Goal: Task Accomplishment & Management: Manage account settings

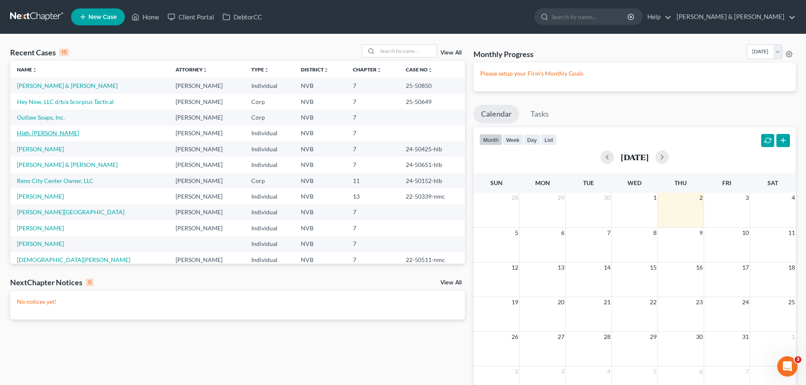
click at [30, 134] on link "High, [PERSON_NAME]" at bounding box center [48, 132] width 62 height 7
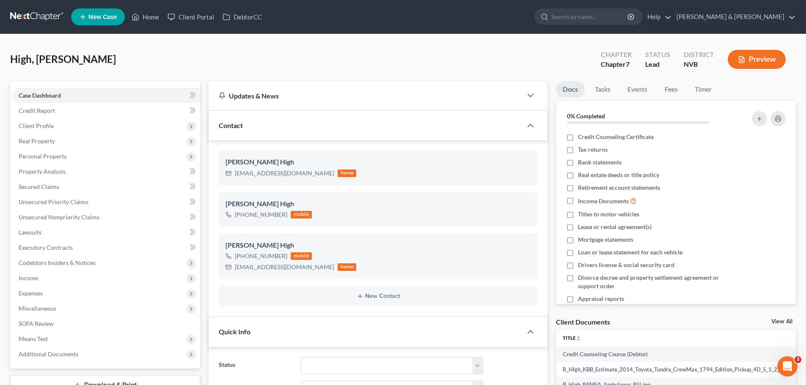
click at [754, 57] on button "Preview" at bounding box center [757, 59] width 58 height 19
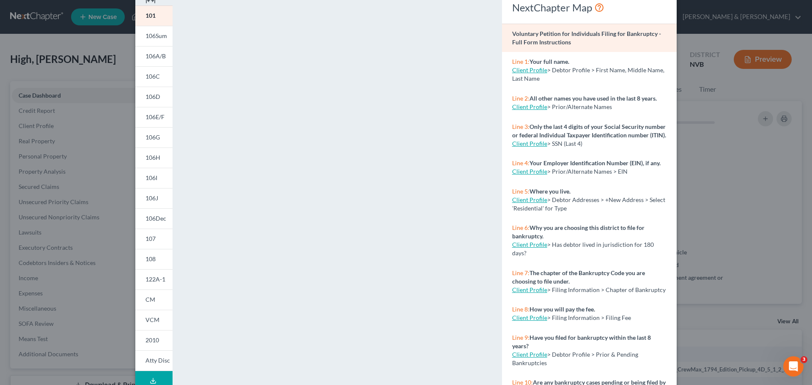
scroll to position [92, 0]
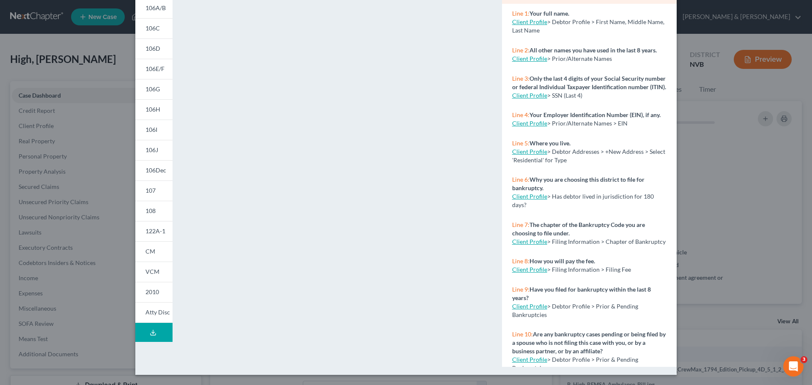
click at [153, 333] on line at bounding box center [153, 331] width 0 height 3
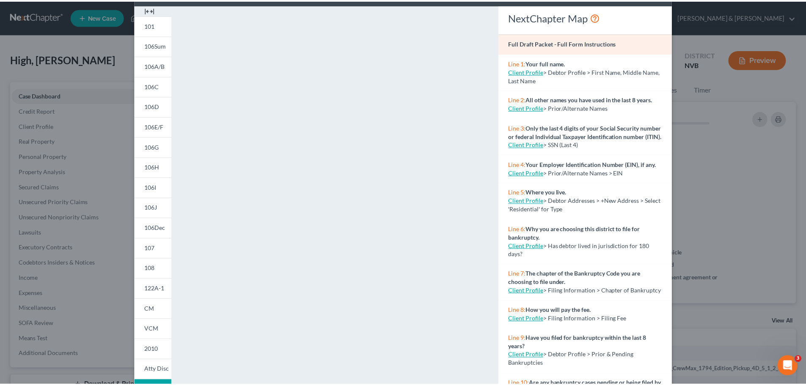
scroll to position [0, 0]
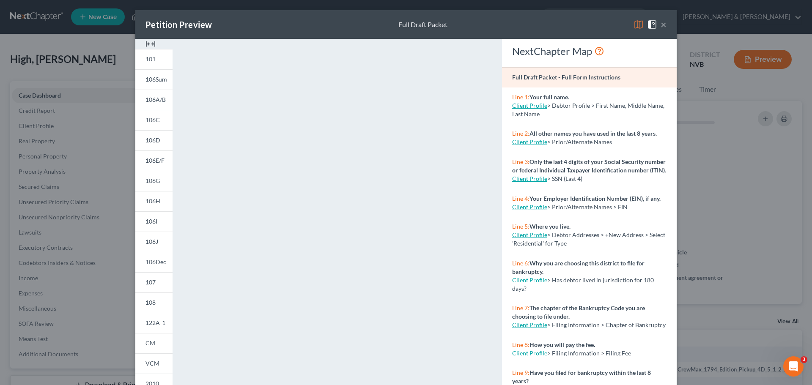
click at [661, 23] on button "×" at bounding box center [664, 24] width 6 height 10
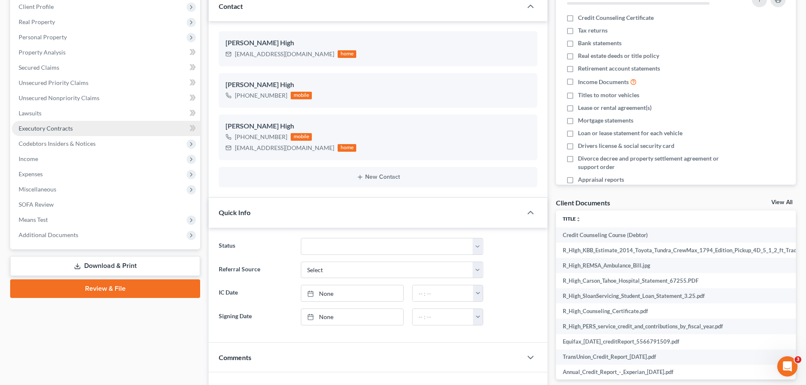
scroll to position [212, 0]
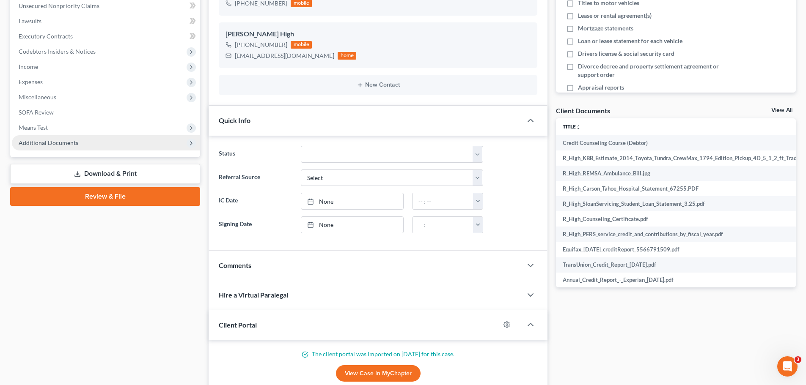
click at [39, 143] on span "Additional Documents" at bounding box center [49, 142] width 60 height 7
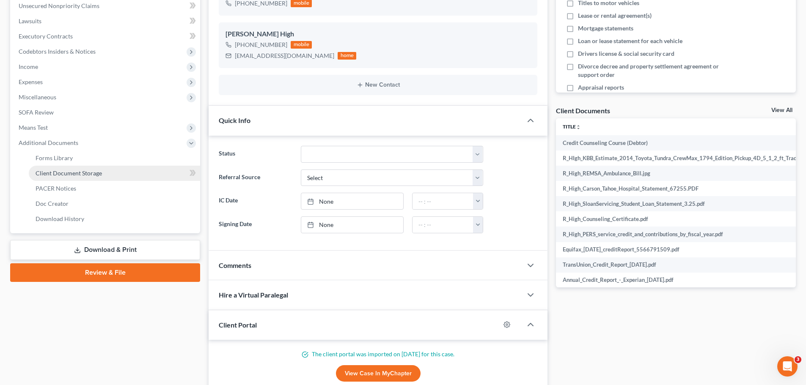
click at [58, 172] on span "Client Document Storage" at bounding box center [69, 173] width 66 height 7
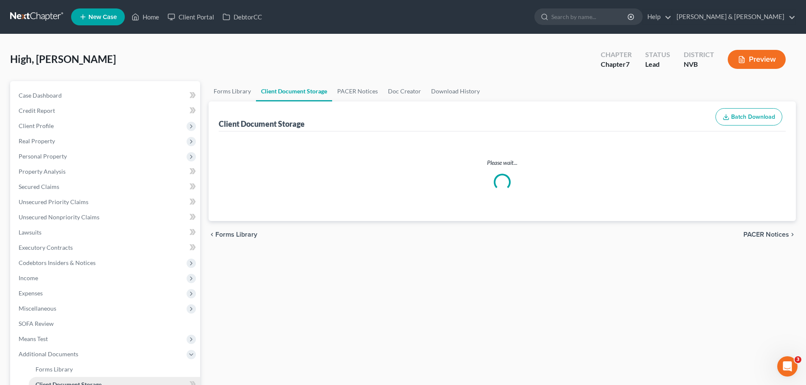
select select "10"
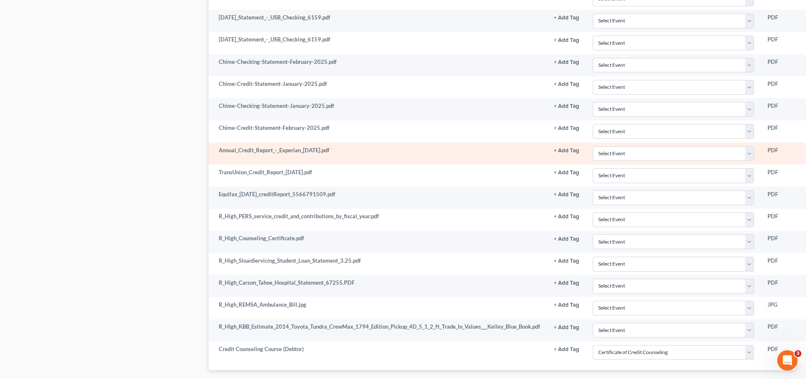
scroll to position [1100, 0]
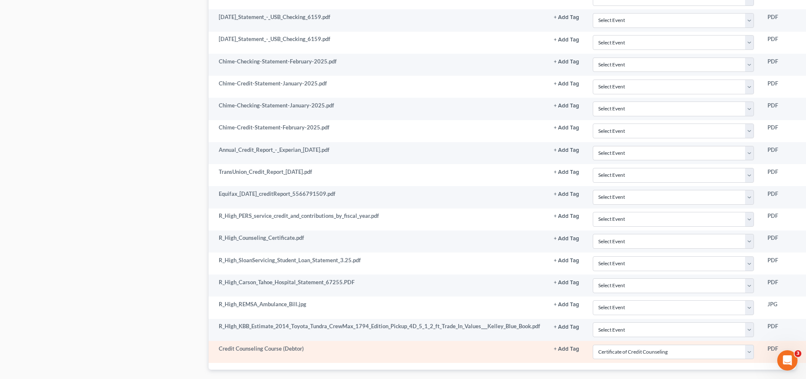
click at [274, 349] on td "Credit Counseling Course (Debtor)" at bounding box center [378, 352] width 338 height 22
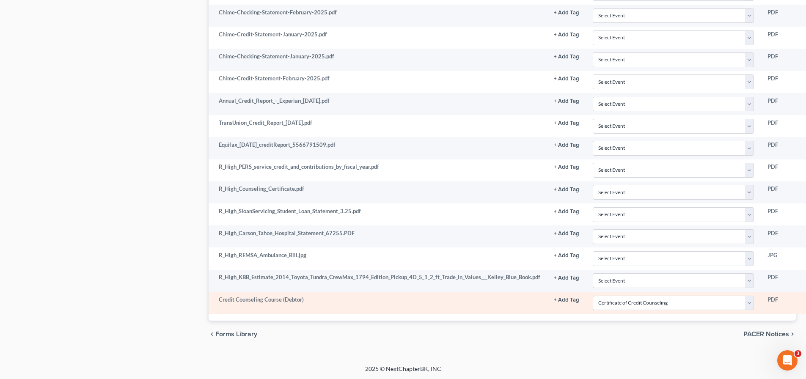
scroll to position [1150, 0]
click at [289, 301] on td "Credit Counseling Course (Debtor)" at bounding box center [378, 302] width 338 height 22
click at [774, 301] on td "PDF" at bounding box center [782, 302] width 43 height 22
click at [297, 302] on td "Credit Counseling Course (Debtor)" at bounding box center [378, 302] width 338 height 22
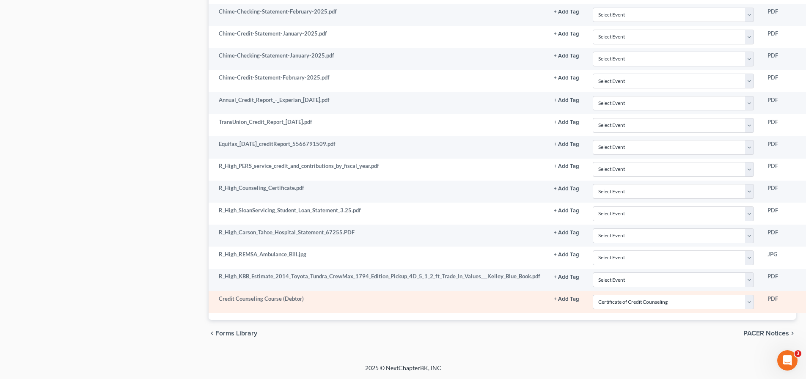
click at [297, 299] on td "Credit Counseling Course (Debtor)" at bounding box center [378, 302] width 338 height 22
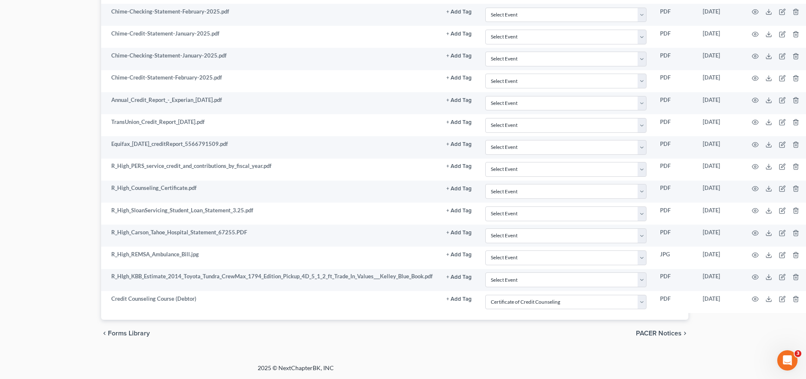
scroll to position [1150, 113]
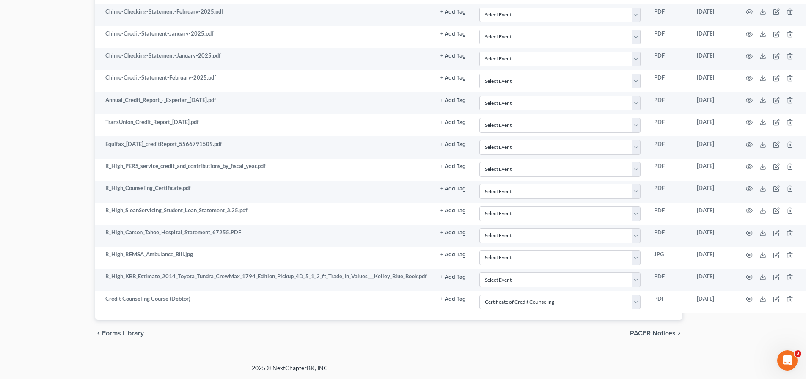
drag, startPoint x: 685, startPoint y: 383, endPoint x: 7, endPoint y: 10, distance: 774.1
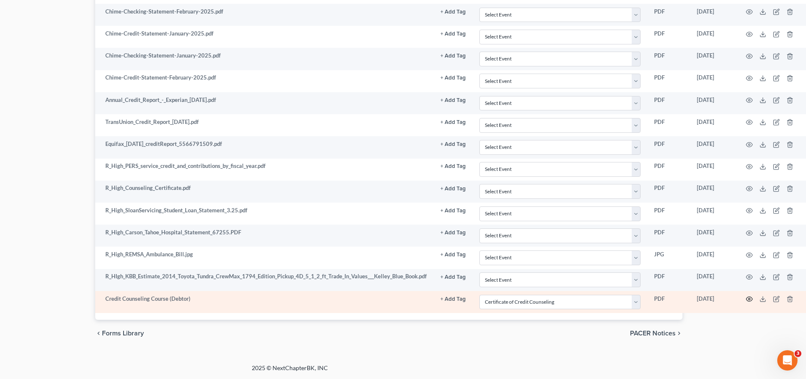
click at [751, 300] on icon "button" at bounding box center [749, 299] width 6 height 5
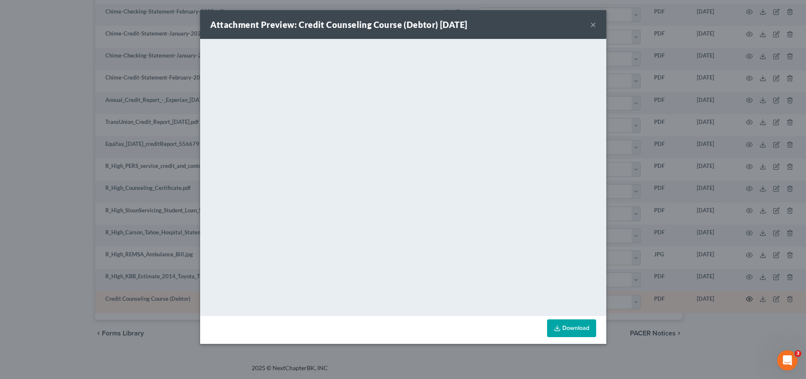
scroll to position [1144, 109]
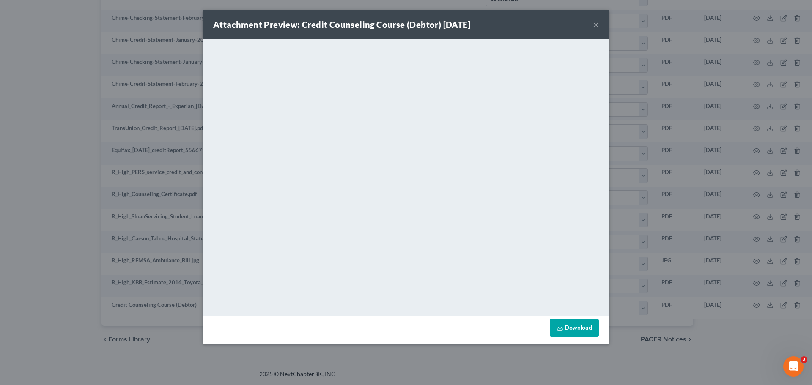
click at [596, 25] on button "×" at bounding box center [596, 24] width 6 height 10
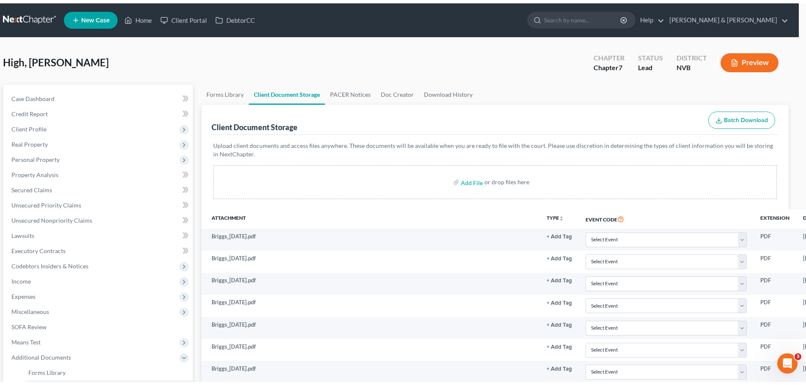
scroll to position [0, 0]
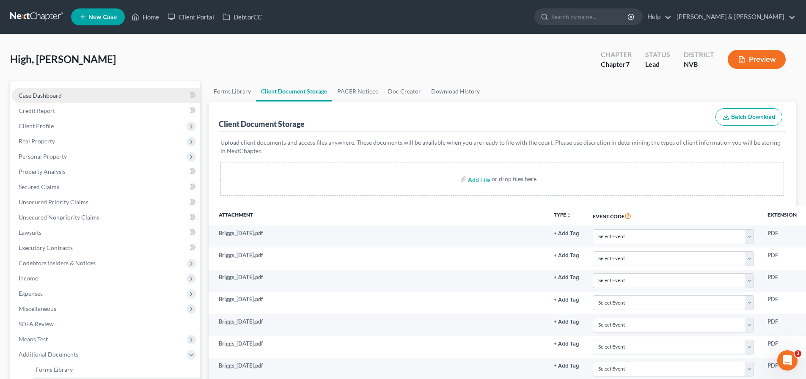
click at [63, 96] on link "Case Dashboard" at bounding box center [106, 95] width 188 height 15
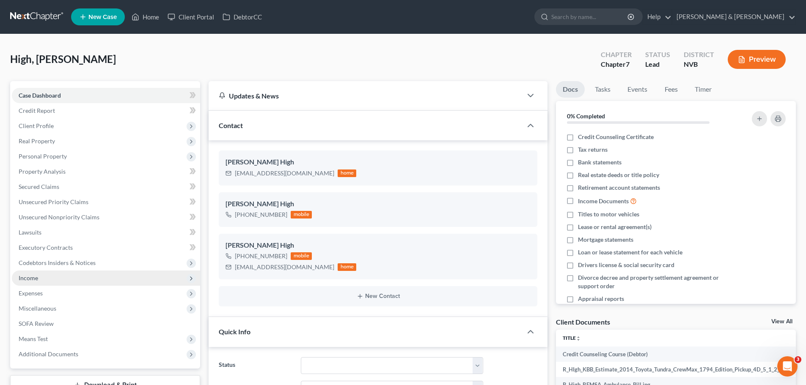
click at [41, 280] on span "Income" at bounding box center [106, 278] width 188 height 15
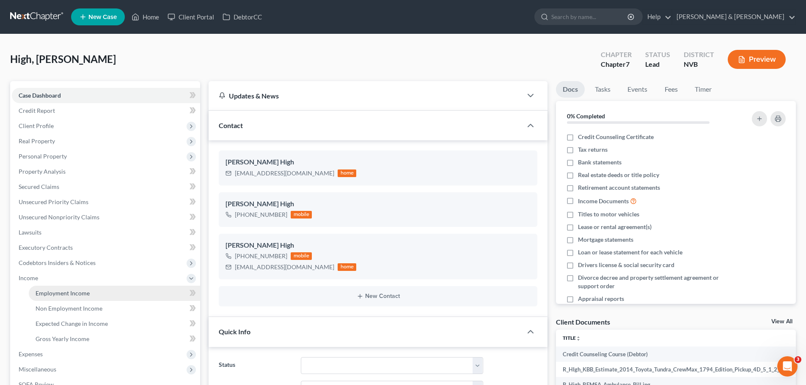
click at [74, 293] on span "Employment Income" at bounding box center [63, 293] width 54 height 7
